Goal: Task Accomplishment & Management: Use online tool/utility

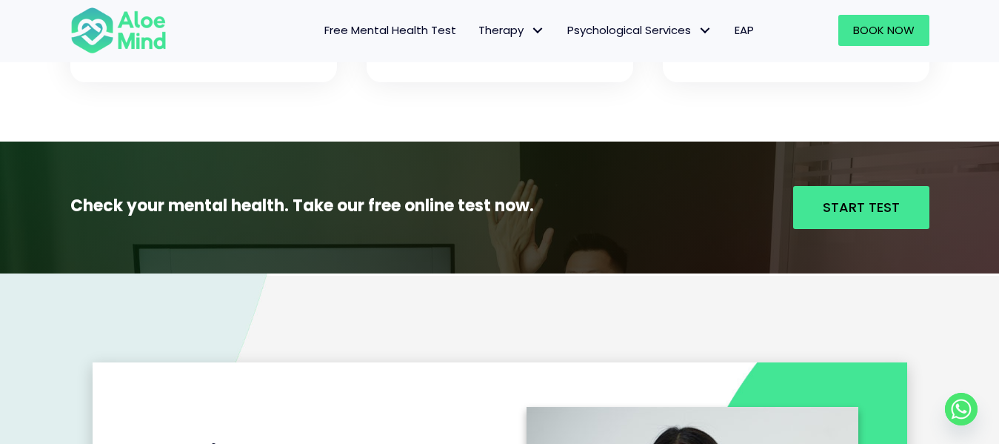
scroll to position [1521, 0]
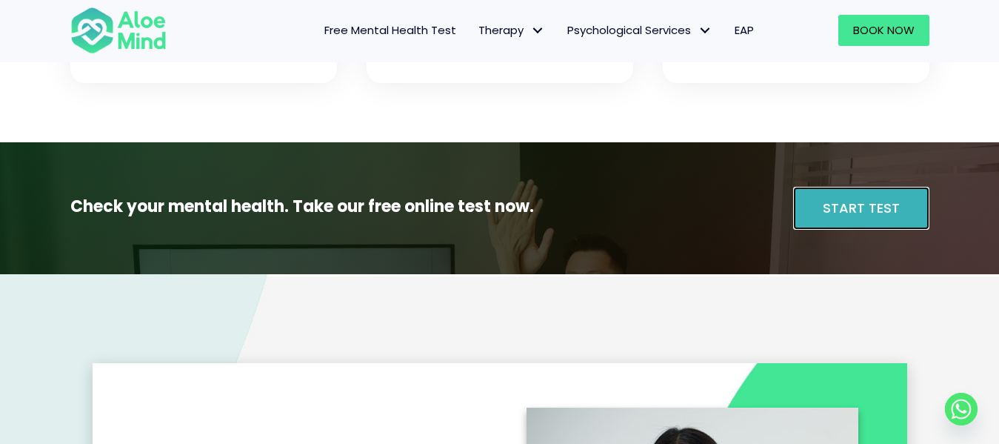
click at [869, 219] on link "Start Test" at bounding box center [861, 208] width 136 height 43
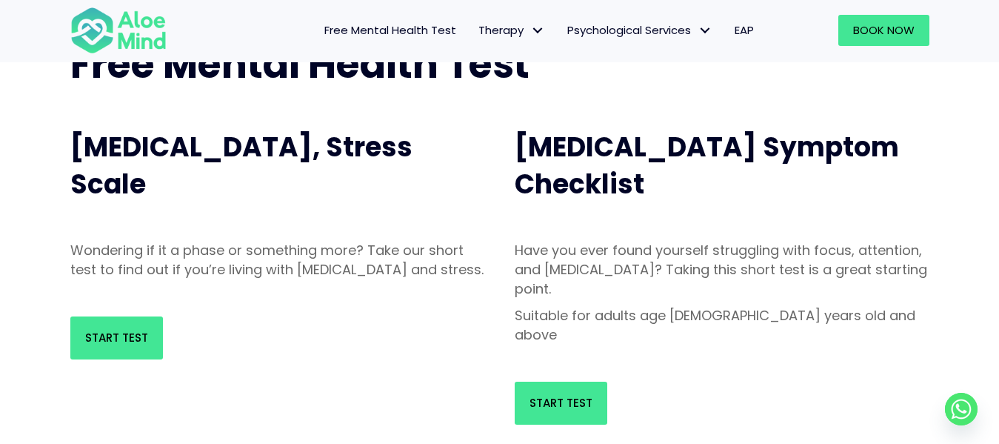
scroll to position [148, 0]
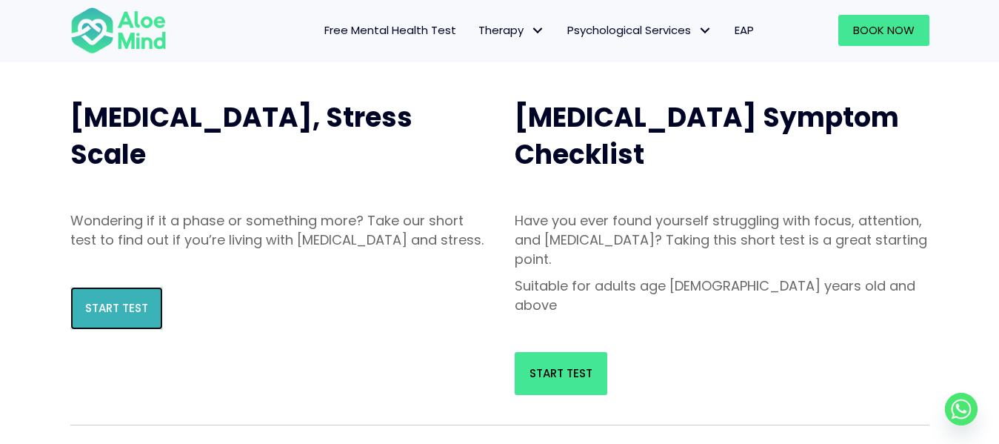
click at [158, 329] on link "Start Test" at bounding box center [116, 308] width 93 height 43
